Goal: Transaction & Acquisition: Purchase product/service

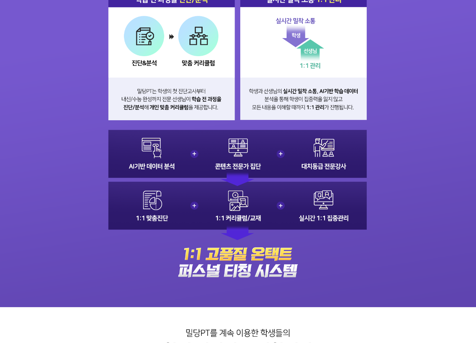
scroll to position [565, 0]
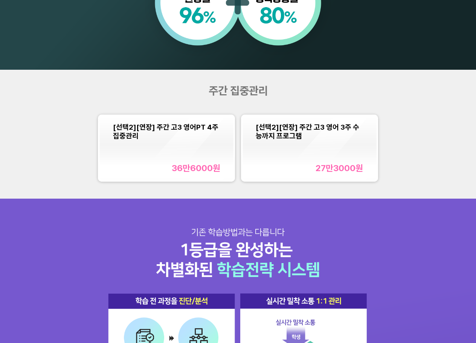
click at [313, 144] on div "[선택2][연장] 주간 고3 영어 3주 수능까지 프로그램 27만3000 원" at bounding box center [309, 148] width 107 height 51
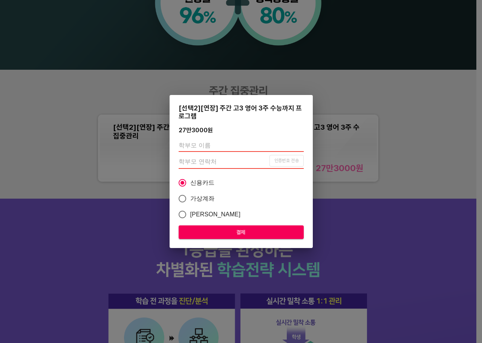
click at [144, 83] on div "[선택2][연장] 주간 고3 영어 3주 수능까지 프로그램 27만3000 원 인증번호 전송 신용카드 가상계좌 카카오페이 결제" at bounding box center [241, 171] width 482 height 343
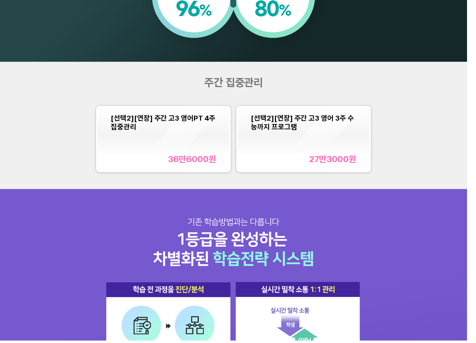
click at [153, 132] on div "[선택2][연장] 주간 고3 영어PT 4주 집중관리" at bounding box center [165, 123] width 106 height 17
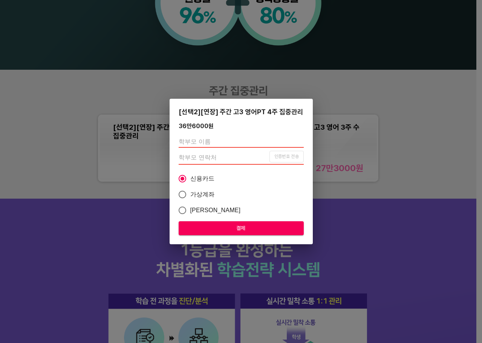
click at [95, 95] on div "[선택2][연장] 주간 고3 영어PT 4주 집중관리 36만6000 원 인증번호 전송 신용카드 가상계좌 카카오페이 결제" at bounding box center [241, 171] width 482 height 343
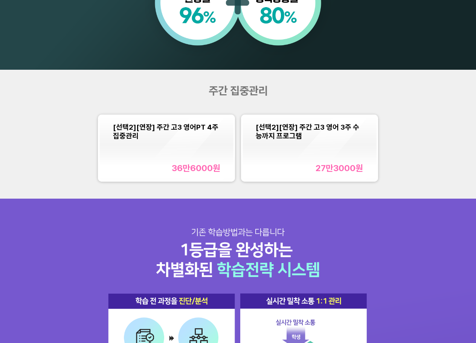
click at [190, 161] on div "[선택2][연장] 주간 고3 영어PT 4주 집중관리 36만6000 원" at bounding box center [166, 148] width 107 height 51
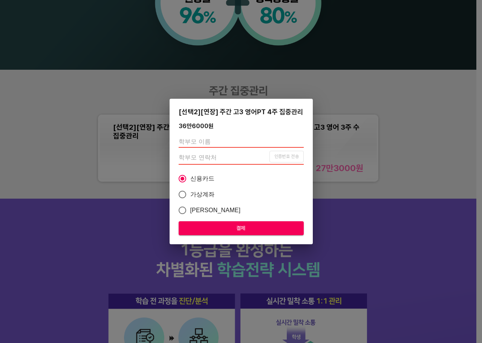
click at [90, 87] on div "[선택2][연장] 주간 고3 영어PT 4주 집중관리 36만6000 원 인증번호 전송 신용카드 가상계좌 카카오페이 결제" at bounding box center [241, 171] width 482 height 343
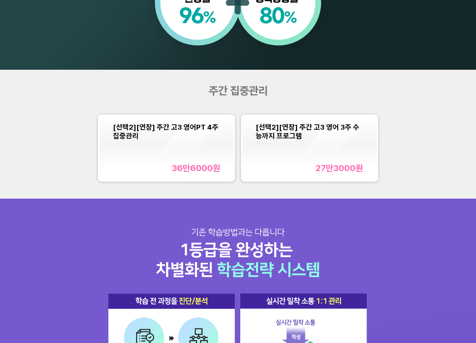
click at [334, 153] on div "[선택2][연장] 주간 고3 영어 3주 수능까지 프로그램 27만3000 원" at bounding box center [309, 148] width 107 height 51
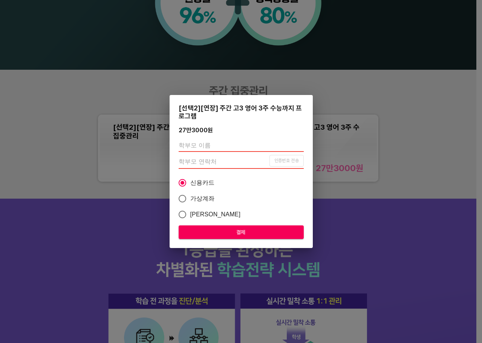
click at [56, 90] on div "[선택2][연장] 주간 고3 영어 3주 수능까지 프로그램 27만3000 원 인증번호 전송 신용카드 가상계좌 카카오페이 결제" at bounding box center [241, 171] width 482 height 343
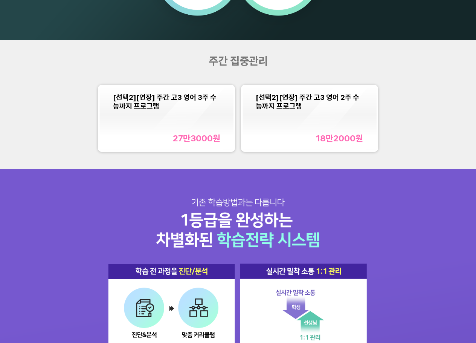
scroll to position [534, 0]
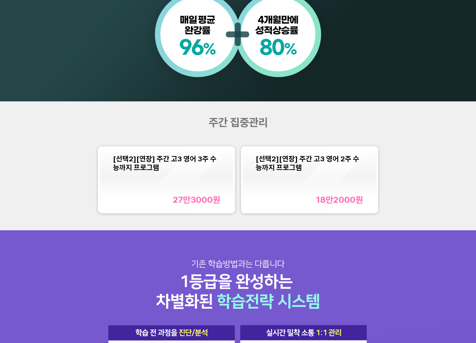
click at [179, 184] on div "[선택2][연장] 주간 고3 영어 3주 수능까지 프로그램 27만3000 원" at bounding box center [166, 180] width 107 height 51
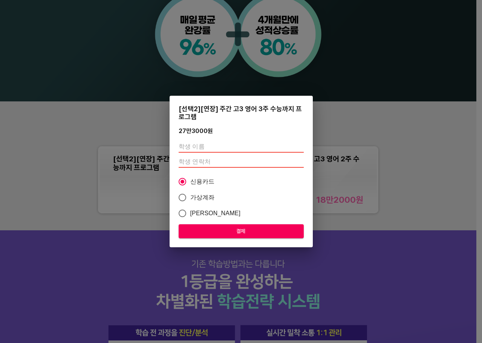
click at [81, 112] on div "[선택2][연장] 주간 고3 영어 3주 수능까지 프로그램 27만3000 원 신용카드 가상계좌 카카오페이 결제" at bounding box center [241, 171] width 482 height 343
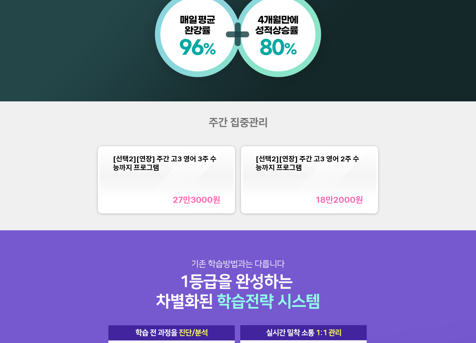
click at [305, 185] on div "[선택2][연장] 주간 고3 영어 2주 수능까지 프로그램 18만2000 원" at bounding box center [309, 180] width 107 height 51
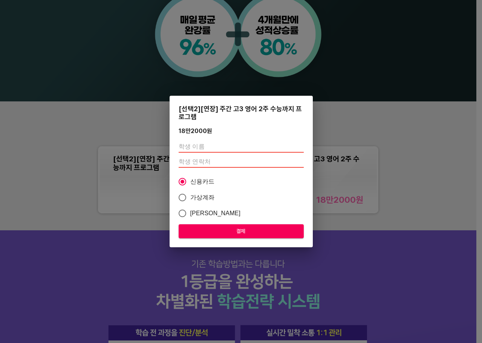
drag, startPoint x: 88, startPoint y: 117, endPoint x: 93, endPoint y: 120, distance: 5.9
click at [88, 116] on div "[선택2][연장] 주간 고3 영어 2주 수능까지 프로그램 18만2000 원 신용카드 가상계좌 카카오페이 결제" at bounding box center [241, 171] width 482 height 343
